Goal: Information Seeking & Learning: Stay updated

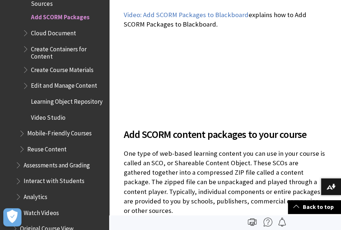
scroll to position [182, 0]
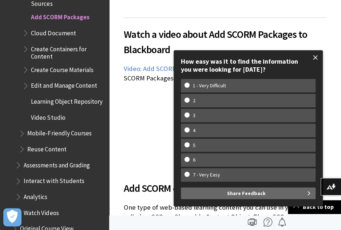
click at [317, 58] on span at bounding box center [315, 57] width 15 height 15
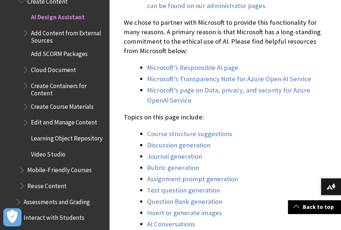
scroll to position [619, 0]
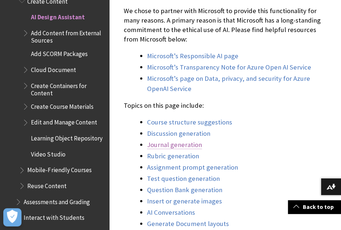
click at [185, 141] on link "Journal generation" at bounding box center [174, 145] width 55 height 9
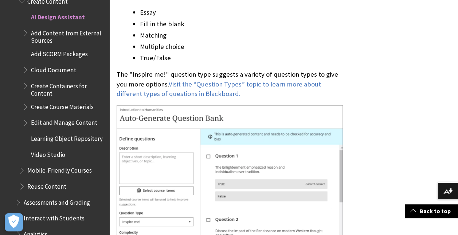
scroll to position [6753, 0]
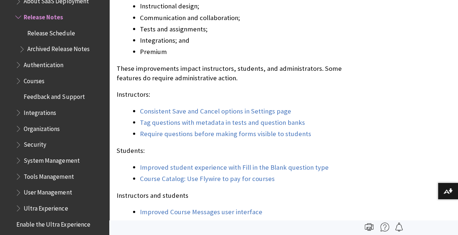
scroll to position [692, 0]
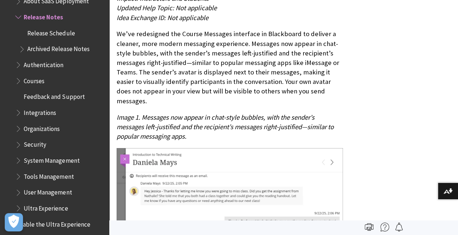
scroll to position [2440, 0]
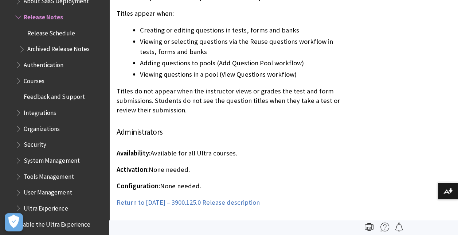
scroll to position [9711, 0]
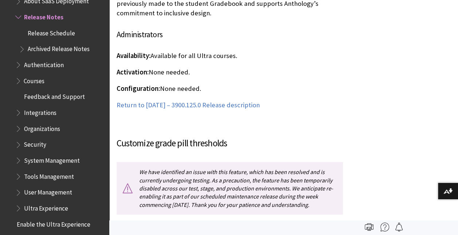
scroll to position [13492, 0]
